Goal: Task Accomplishment & Management: Manage account settings

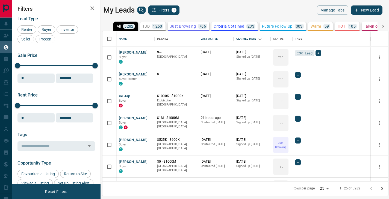
scroll to position [150, 286]
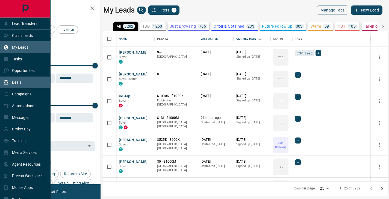
click at [20, 84] on p "Deals" at bounding box center [16, 82] width 9 height 4
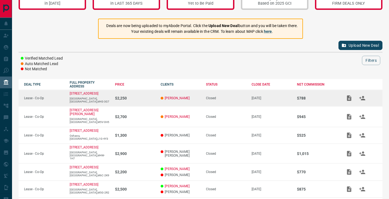
scroll to position [28, 0]
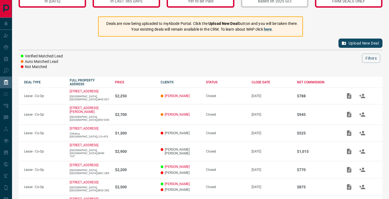
click at [349, 45] on button "Upload New Deal" at bounding box center [360, 42] width 44 height 9
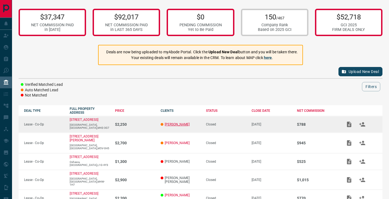
scroll to position [0, 0]
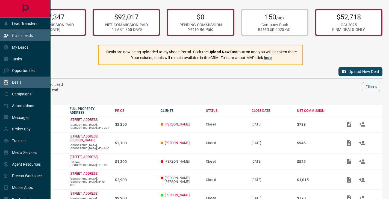
click at [6, 39] on div "Claim Leads" at bounding box center [17, 35] width 29 height 9
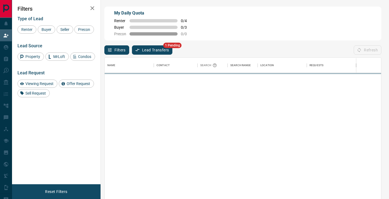
scroll to position [150, 276]
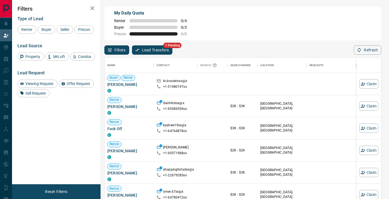
click at [155, 52] on button "Lead Transfers" at bounding box center [152, 49] width 41 height 9
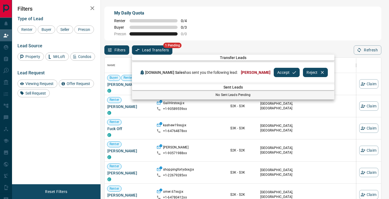
click at [274, 73] on button "Accept" at bounding box center [287, 72] width 26 height 9
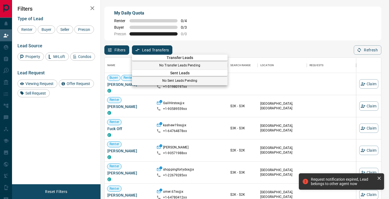
click at [8, 49] on div at bounding box center [194, 99] width 389 height 199
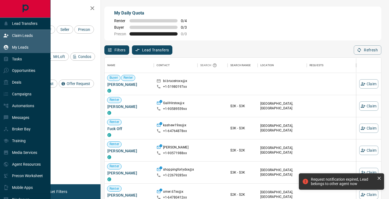
click at [7, 49] on icon at bounding box center [5, 47] width 5 height 5
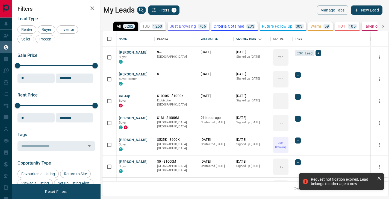
scroll to position [150, 286]
click at [140, 11] on icon "search button" at bounding box center [141, 10] width 5 height 5
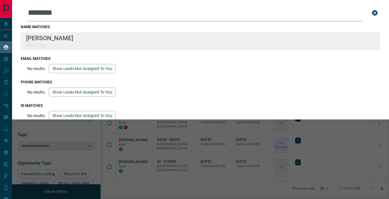
type input "********"
click at [128, 36] on div "[PERSON_NAME] leap21xx@x" at bounding box center [200, 40] width 359 height 17
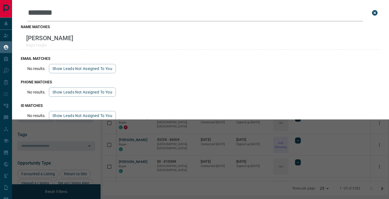
click at [373, 13] on icon "close search bar" at bounding box center [374, 12] width 5 height 5
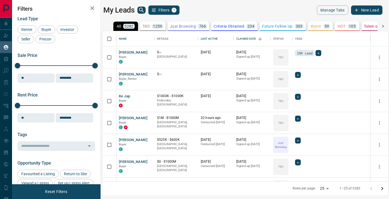
click at [143, 8] on icon "search button" at bounding box center [141, 10] width 7 height 7
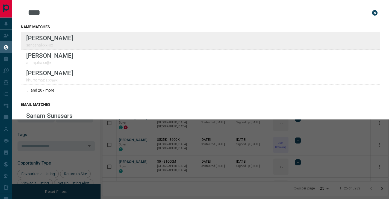
type input "****"
click at [85, 37] on div "[PERSON_NAME]" at bounding box center [200, 40] width 359 height 17
